Goal: Task Accomplishment & Management: Complete application form

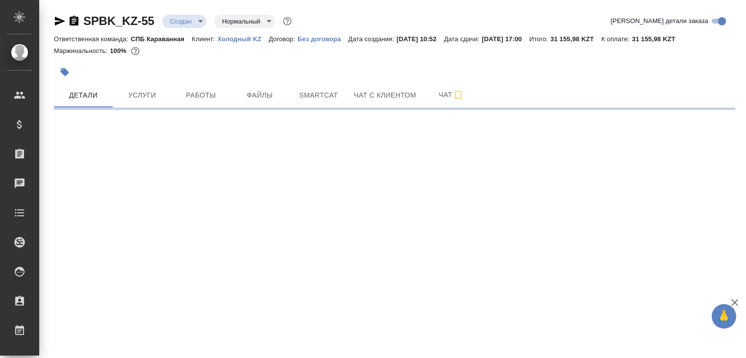
select select "RU"
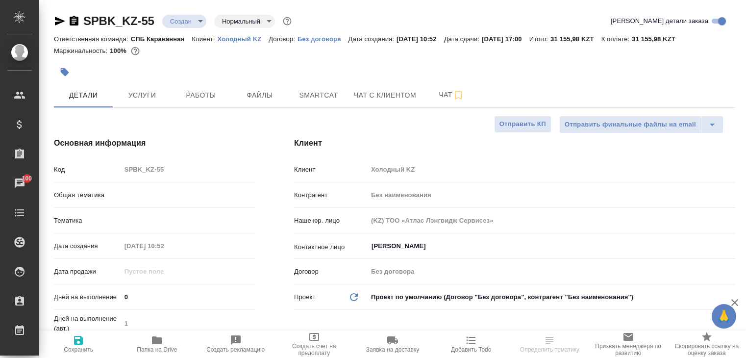
type input "Гудина Александра"
type textarea "x"
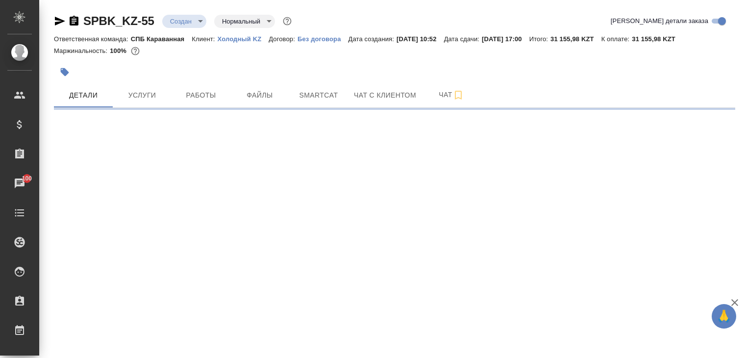
select select "RU"
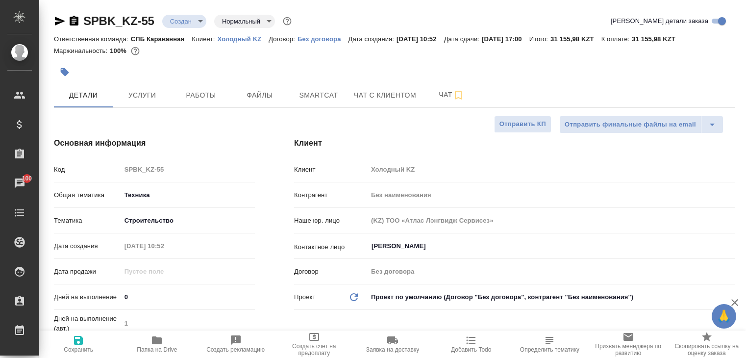
type textarea "x"
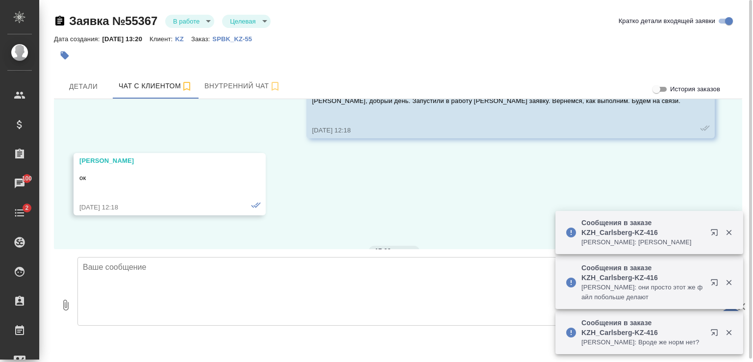
scroll to position [5926, 0]
